Goal: Navigation & Orientation: Find specific page/section

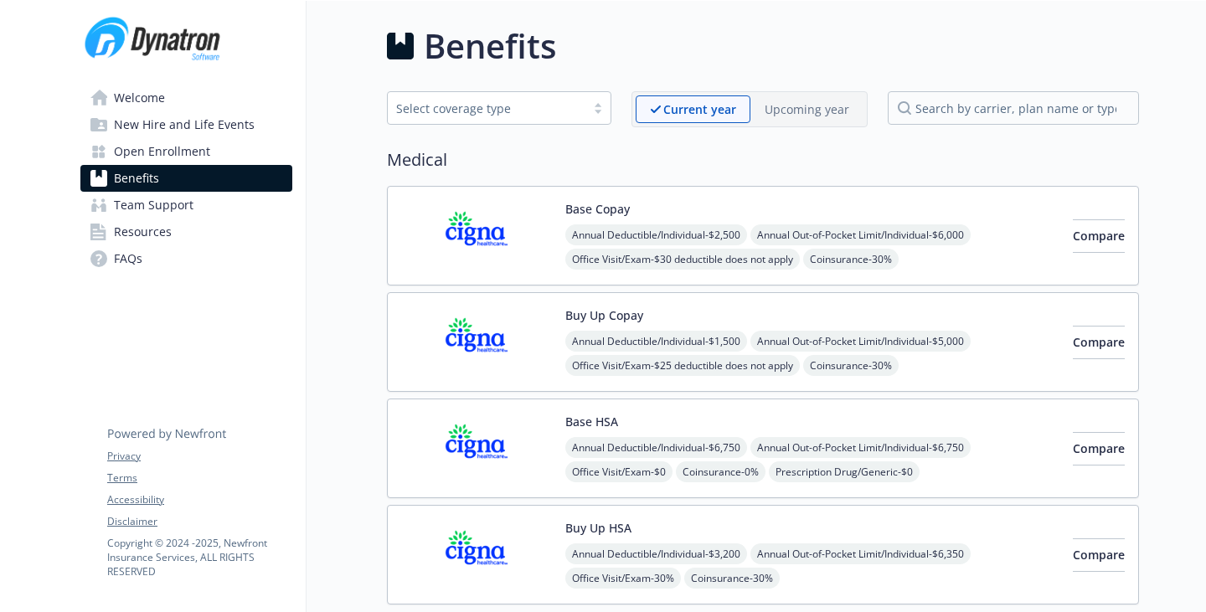
click at [189, 245] on link "Resources" at bounding box center [186, 232] width 212 height 27
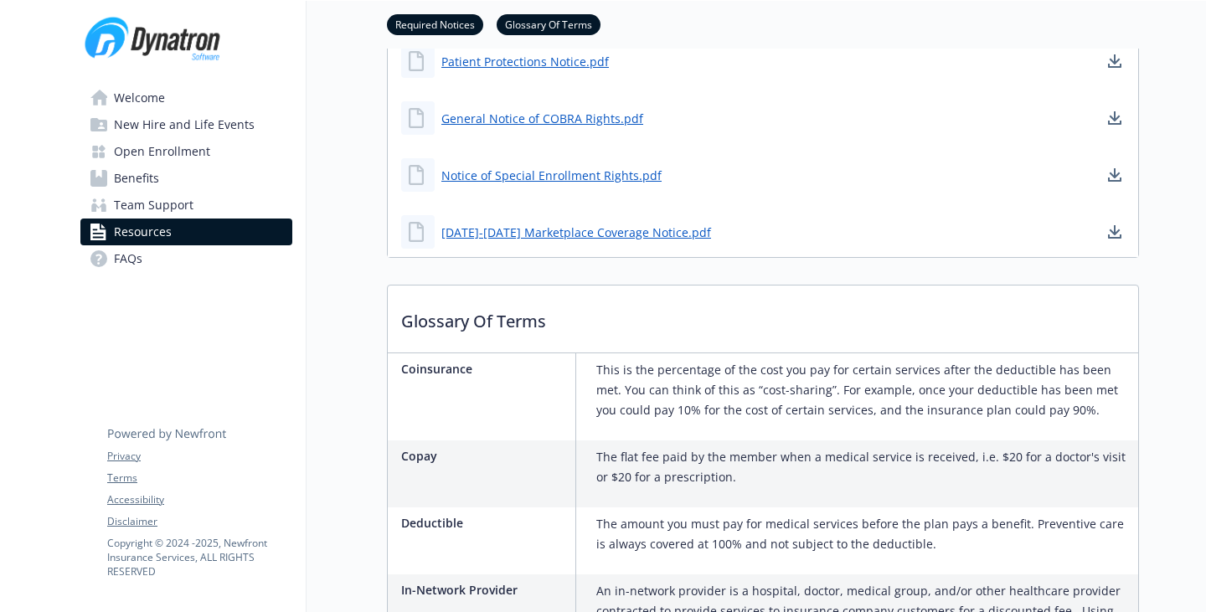
scroll to position [754, 0]
click at [178, 219] on span "Team Support" at bounding box center [154, 205] width 80 height 27
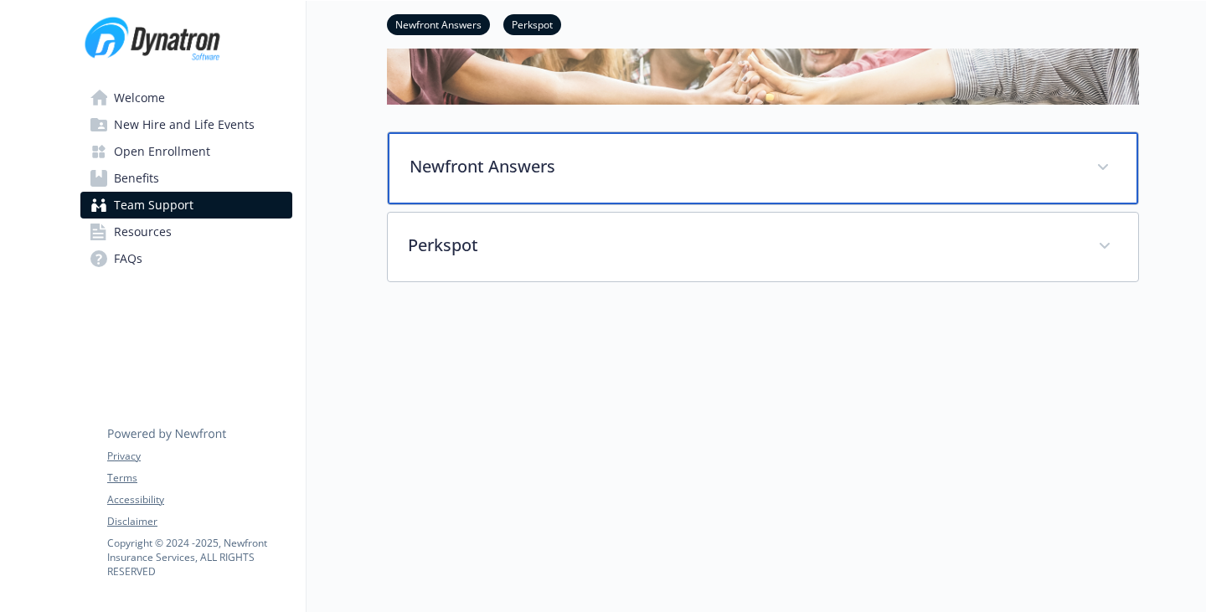
click at [476, 135] on div "Newfront Answers" at bounding box center [763, 168] width 750 height 72
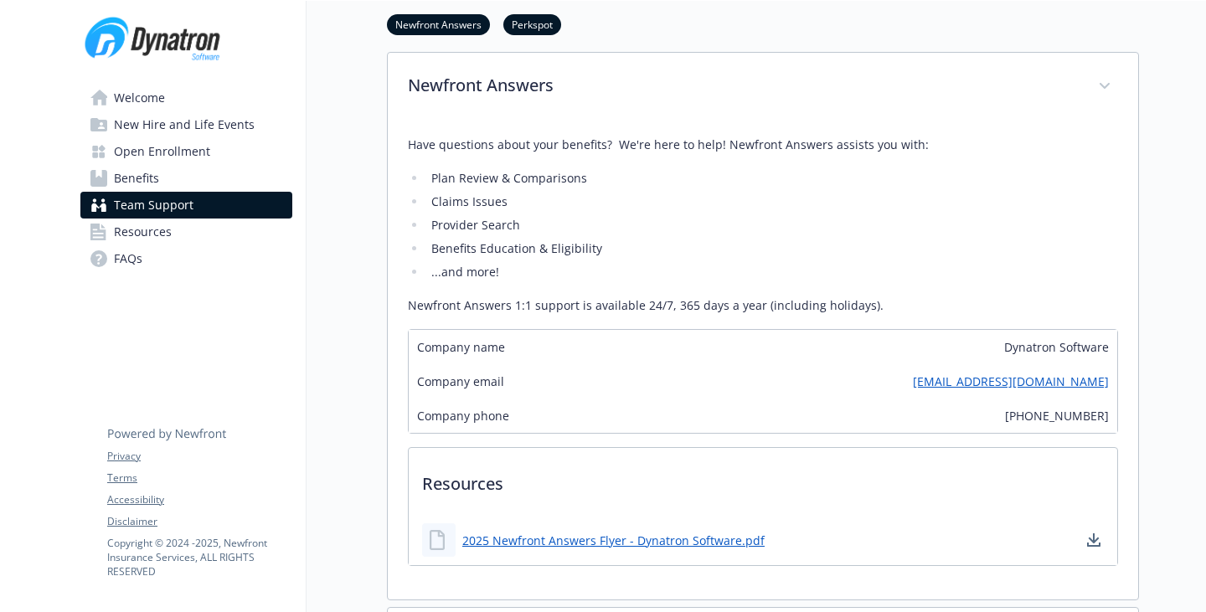
click at [177, 110] on link "Welcome" at bounding box center [186, 98] width 212 height 27
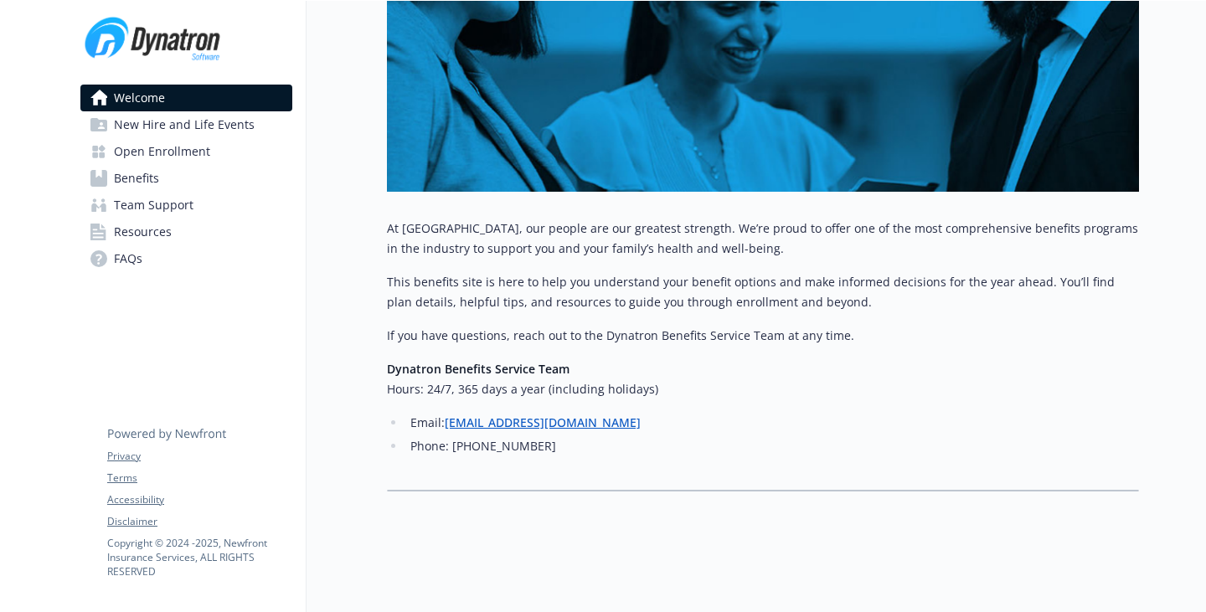
scroll to position [658, 0]
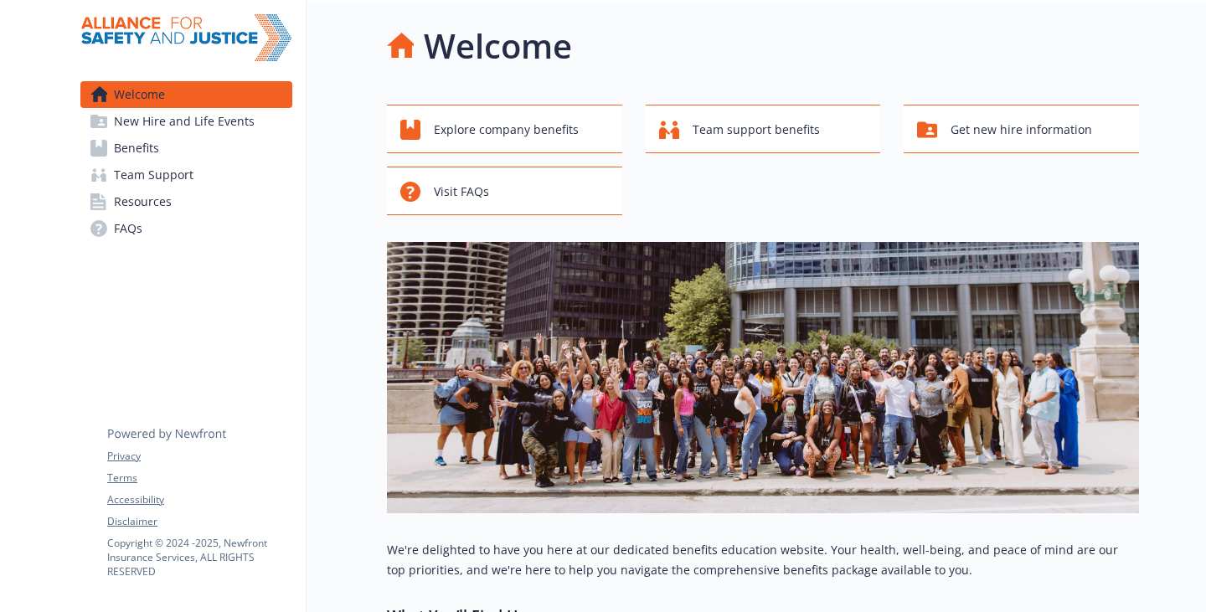
click at [169, 188] on span "Team Support" at bounding box center [154, 175] width 80 height 27
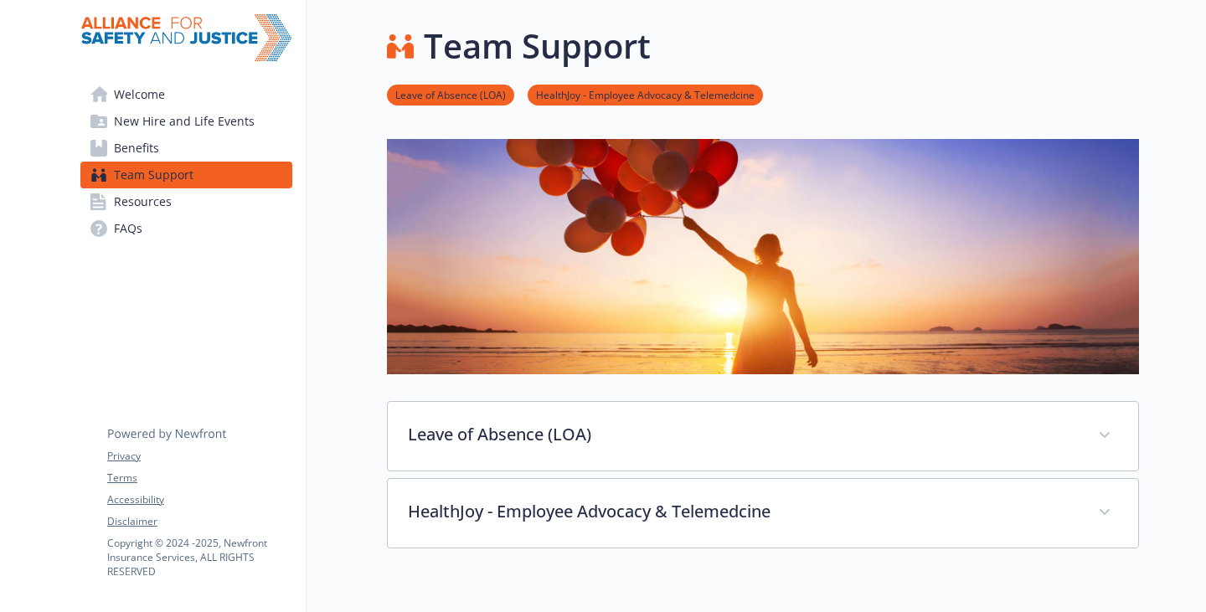
scroll to position [335, 0]
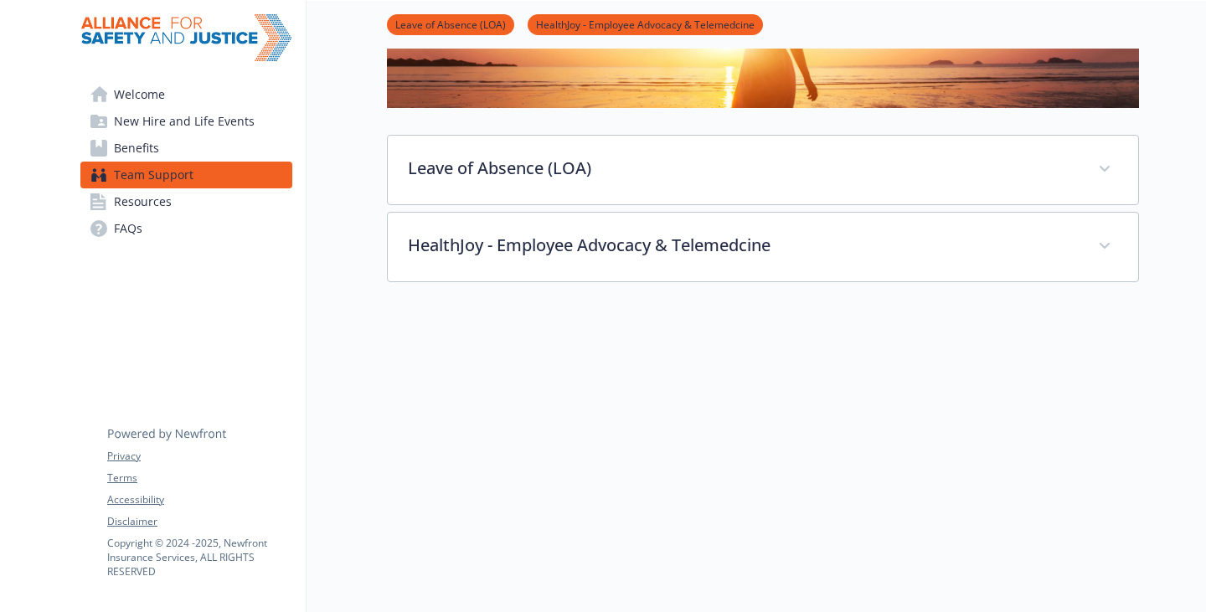
click at [121, 107] on link "Welcome" at bounding box center [186, 94] width 212 height 27
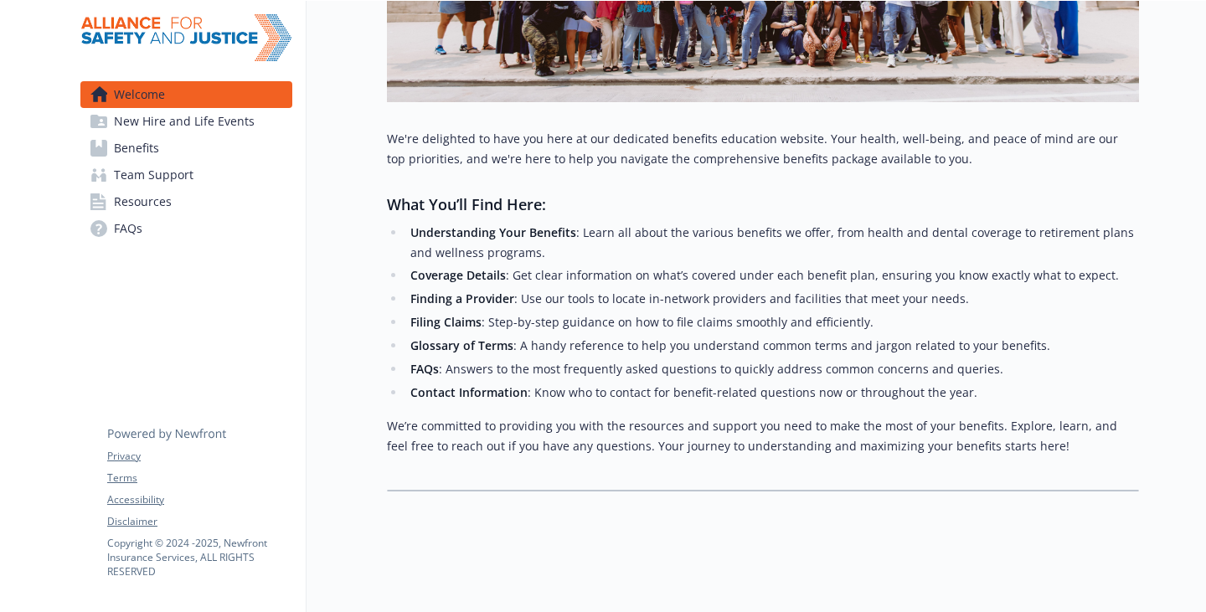
scroll to position [158, 0]
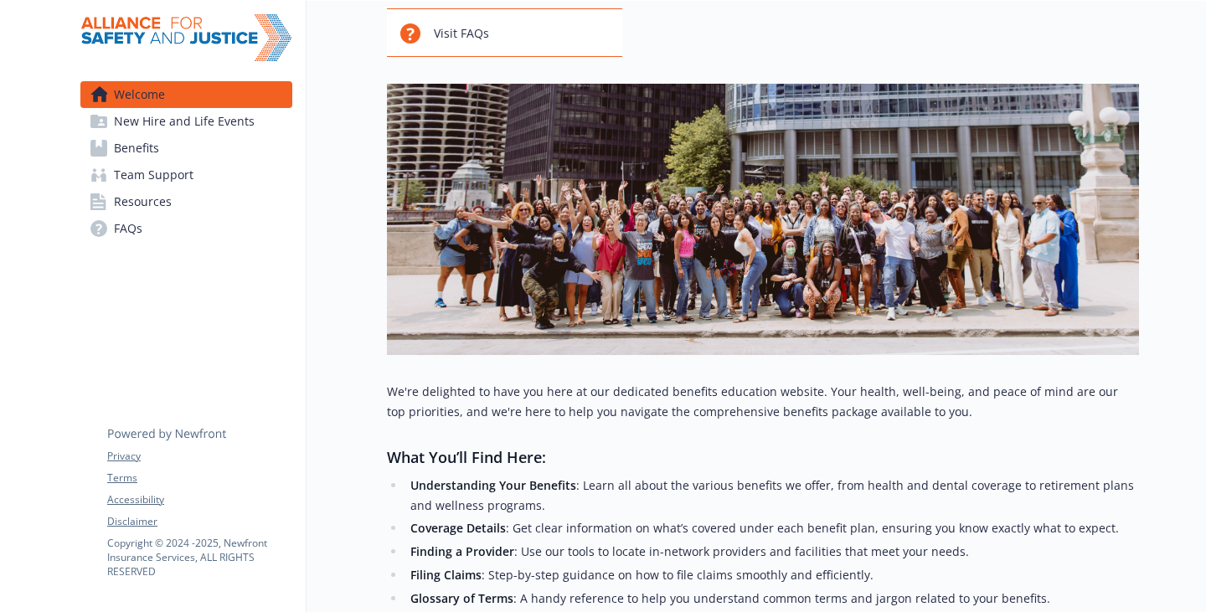
click at [167, 215] on span "Resources" at bounding box center [143, 201] width 58 height 27
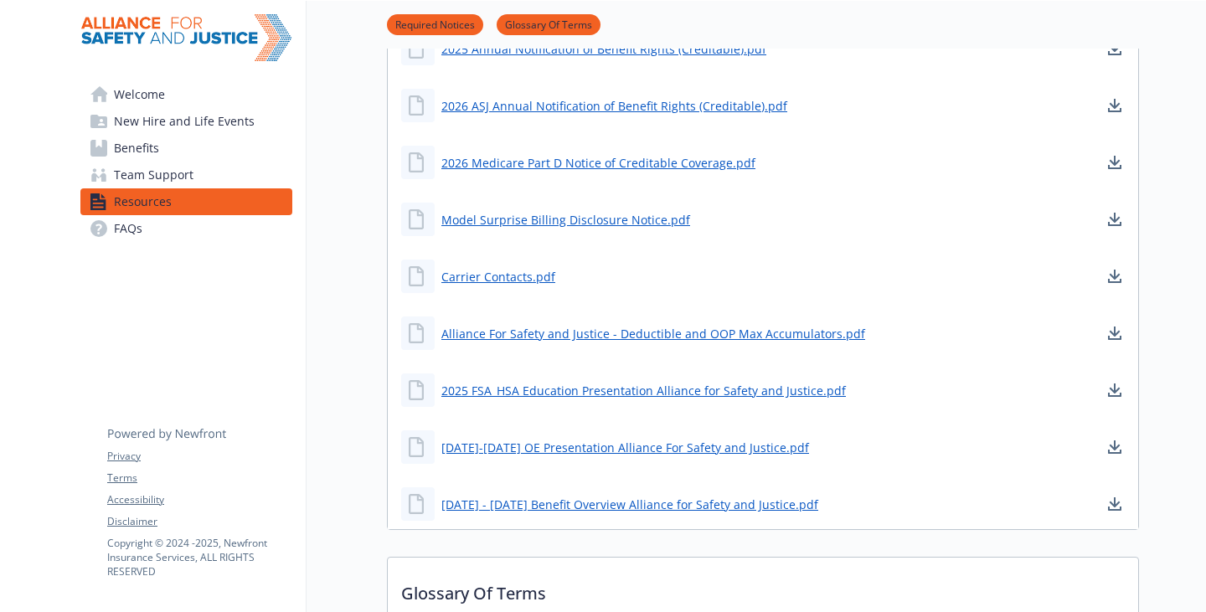
scroll to position [661, 0]
